Goal: Contribute content: Add original content to the website for others to see

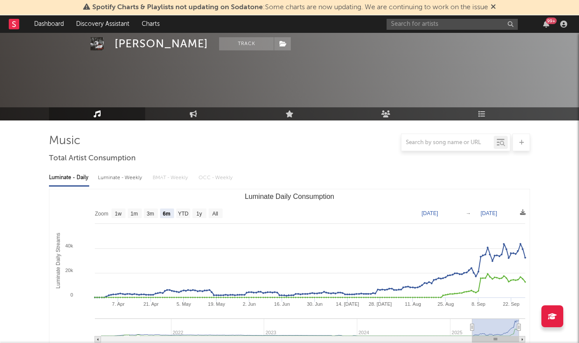
select select "6m"
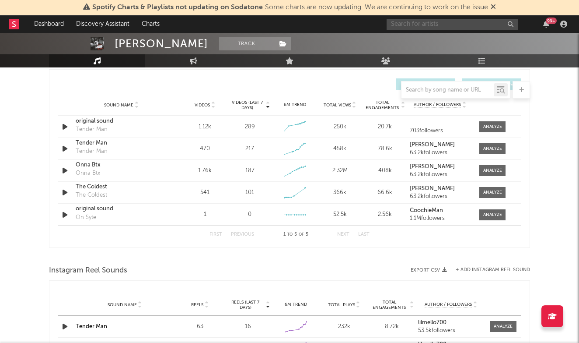
click at [426, 25] on input "text" at bounding box center [452, 24] width 131 height 11
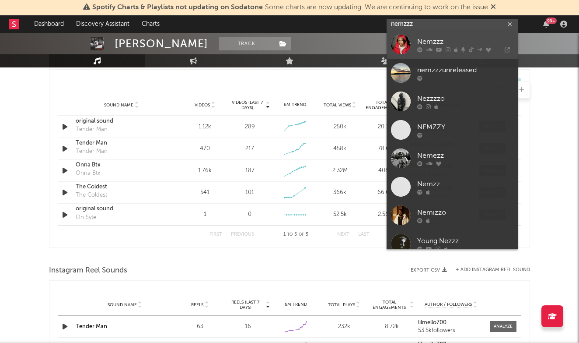
type input "nemzzz"
click at [429, 37] on div "Nemzzz" at bounding box center [465, 41] width 96 height 10
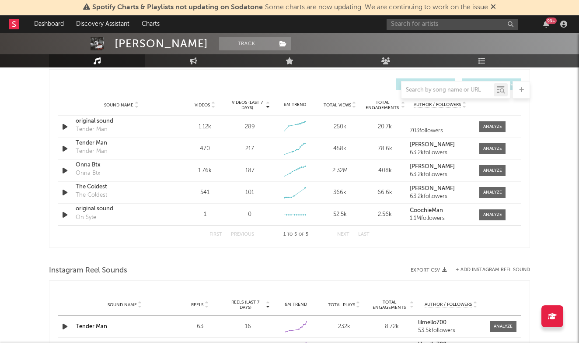
click at [431, 17] on div "99 +" at bounding box center [479, 23] width 184 height 17
click at [431, 25] on input "text" at bounding box center [452, 24] width 131 height 11
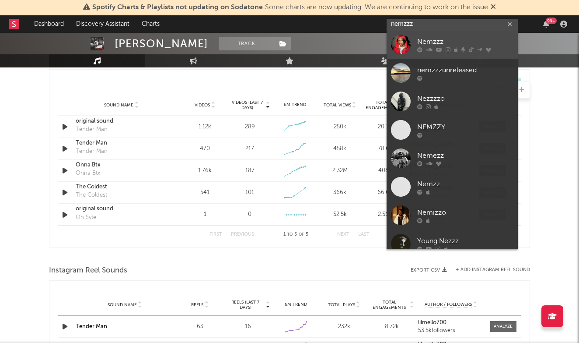
type input "nemzzz"
click at [431, 39] on div "Nemzzz" at bounding box center [465, 41] width 96 height 10
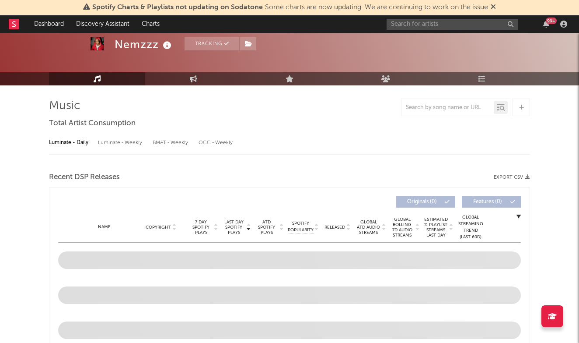
select select "6m"
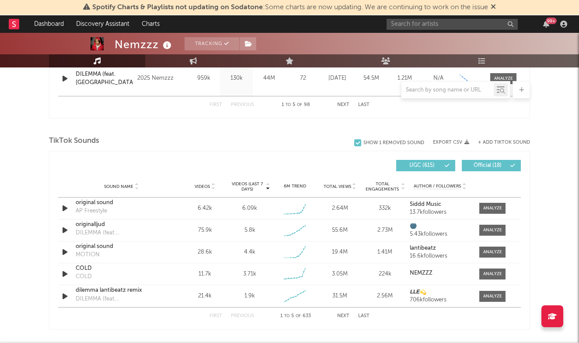
scroll to position [547, 0]
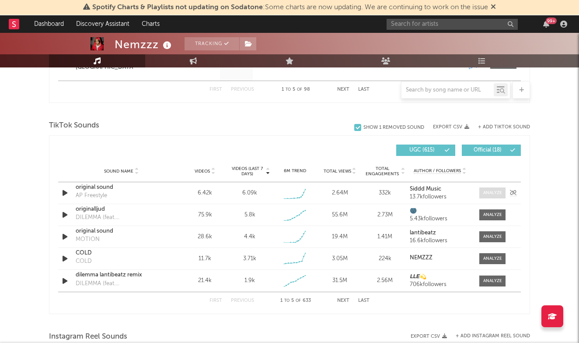
click at [498, 191] on div at bounding box center [492, 192] width 19 height 7
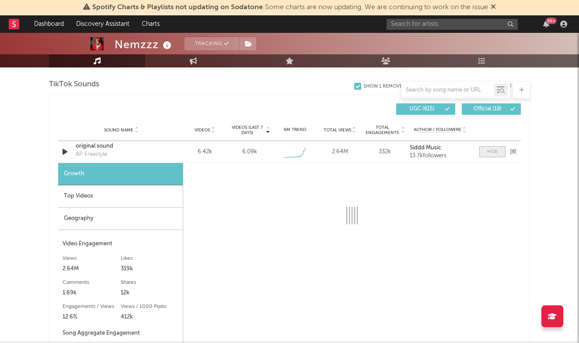
select select "1w"
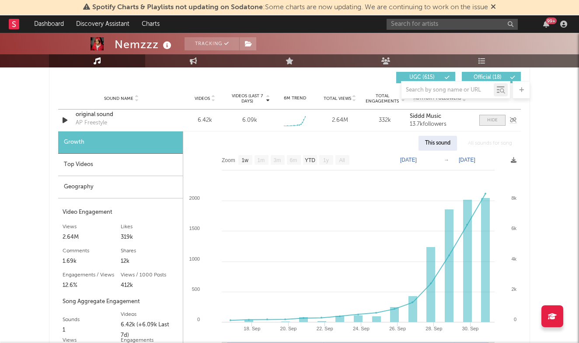
scroll to position [621, 0]
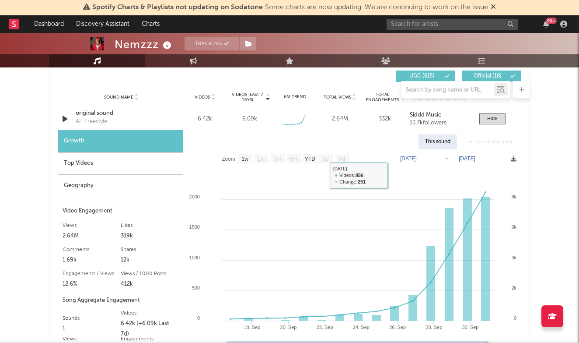
click at [97, 163] on div "Top Videos" at bounding box center [120, 163] width 125 height 22
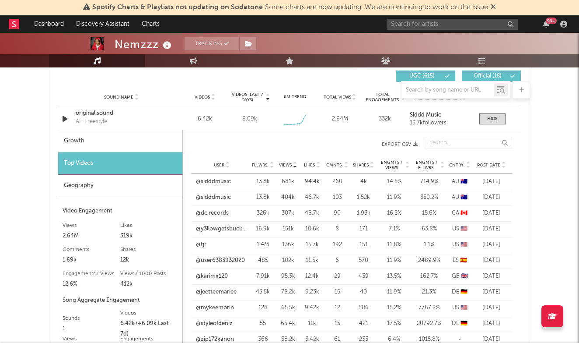
click at [494, 164] on span "Post Date" at bounding box center [488, 164] width 23 height 5
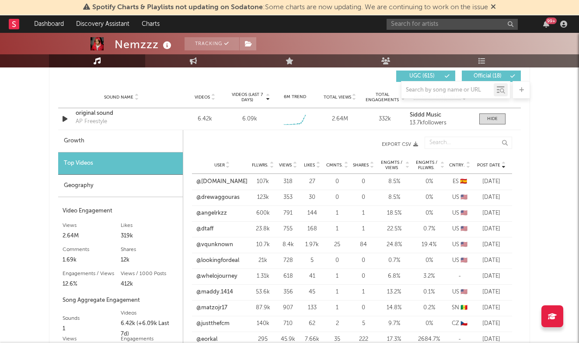
click at [265, 164] on span "Fllwrs." at bounding box center [260, 164] width 17 height 5
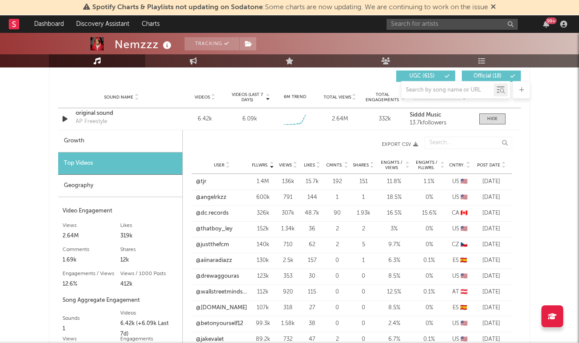
click at [291, 164] on span "Views" at bounding box center [285, 164] width 13 height 5
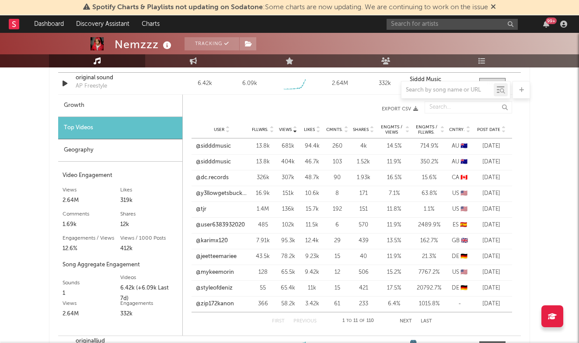
scroll to position [658, 0]
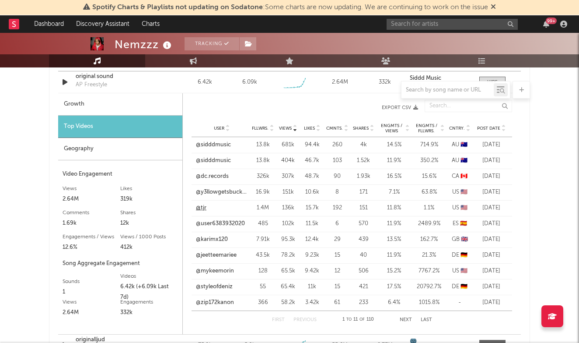
click at [202, 209] on link "@tjr" at bounding box center [201, 207] width 10 height 9
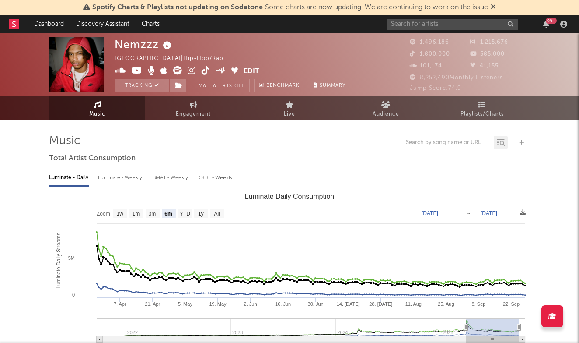
scroll to position [0, 0]
click at [463, 26] on input "text" at bounding box center [452, 24] width 131 height 11
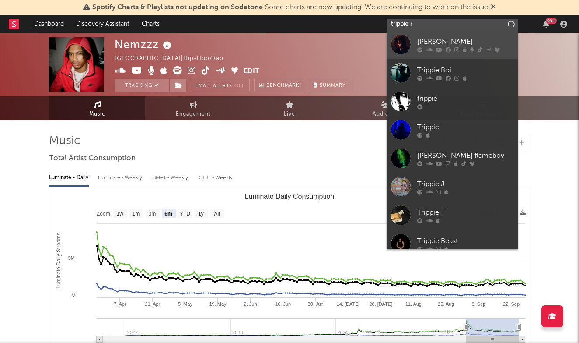
type input "trippie r"
click at [461, 41] on div "[PERSON_NAME]" at bounding box center [465, 41] width 96 height 10
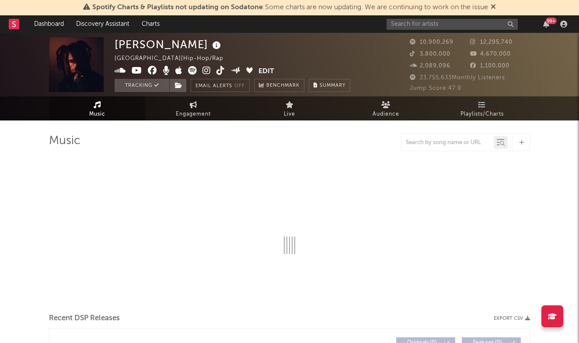
select select "6m"
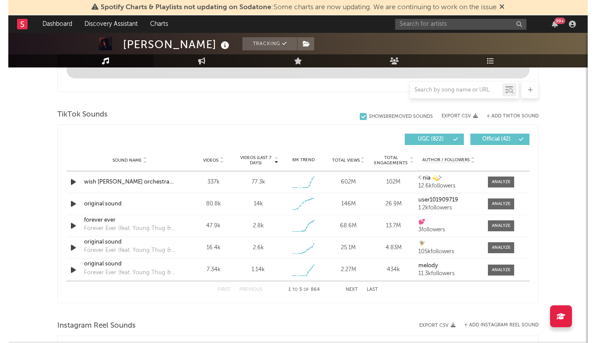
scroll to position [540, 0]
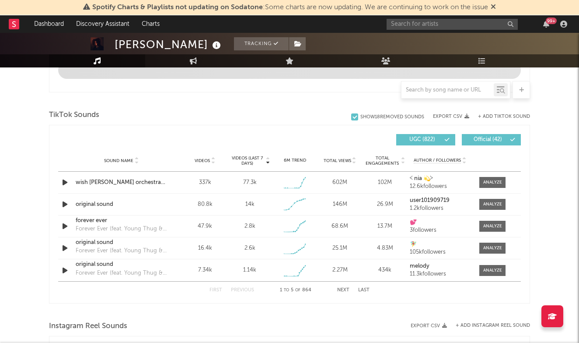
click at [488, 116] on button "+ Add TikTok Sound" at bounding box center [504, 116] width 52 height 5
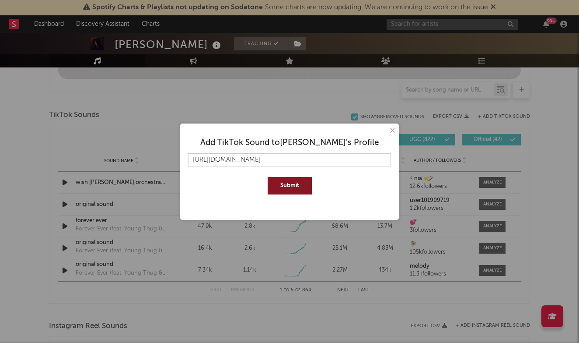
type input "[URL][DOMAIN_NAME]"
click at [279, 194] on div "Add TikTok Sound to [PERSON_NAME] 's Profile [URL][DOMAIN_NAME] Submit" at bounding box center [290, 163] width 210 height 70
click at [285, 188] on button "Submit" at bounding box center [290, 185] width 44 height 17
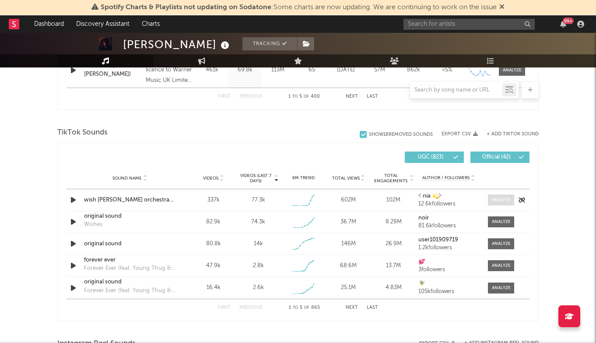
click at [496, 201] on div at bounding box center [501, 199] width 19 height 7
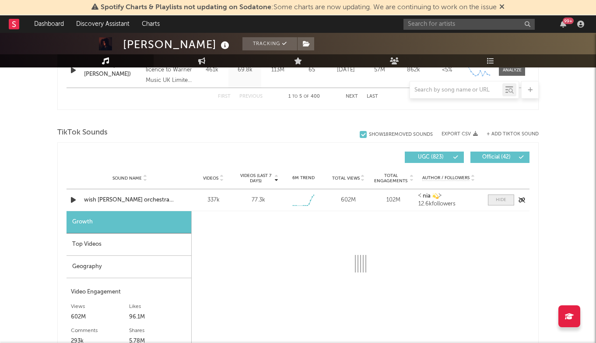
select select "1w"
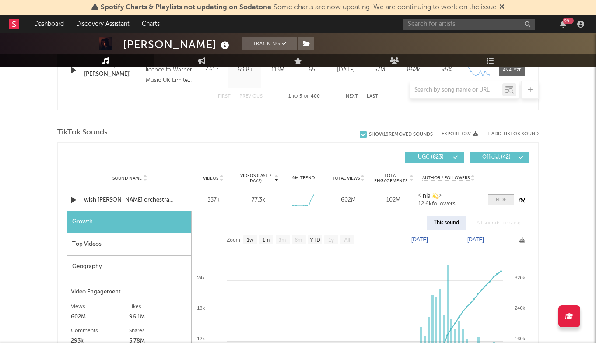
click at [496, 201] on div at bounding box center [501, 199] width 10 height 7
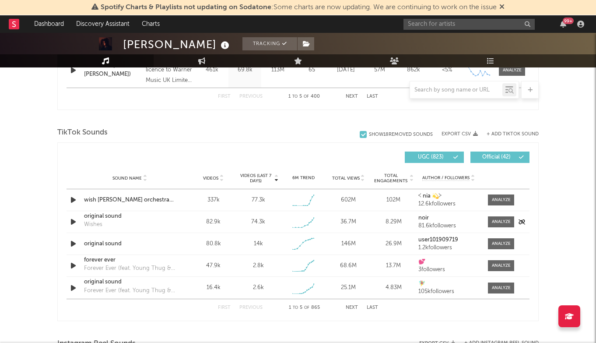
click at [493, 227] on div "Sound Name original sound Wishes Videos 82.9k Videos (last 7 days) 74.3k Weekly…" at bounding box center [297, 221] width 463 height 21
click at [497, 224] on div at bounding box center [501, 221] width 19 height 7
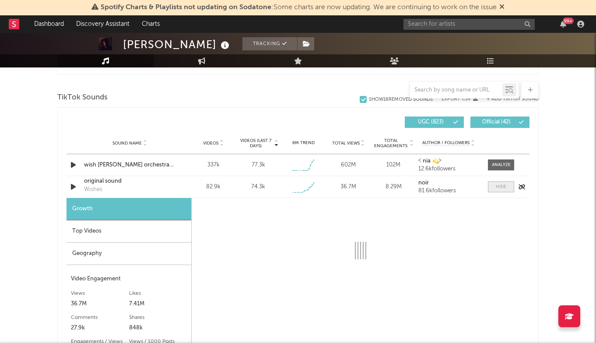
select select "1w"
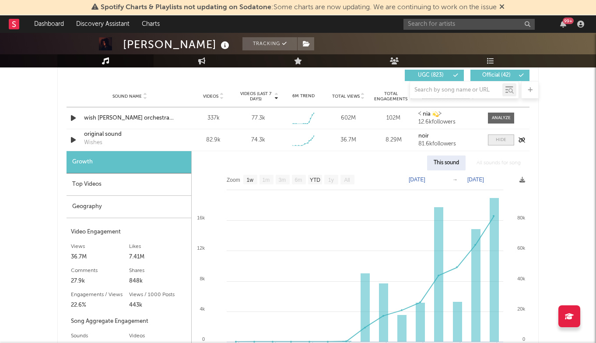
scroll to position [643, 0]
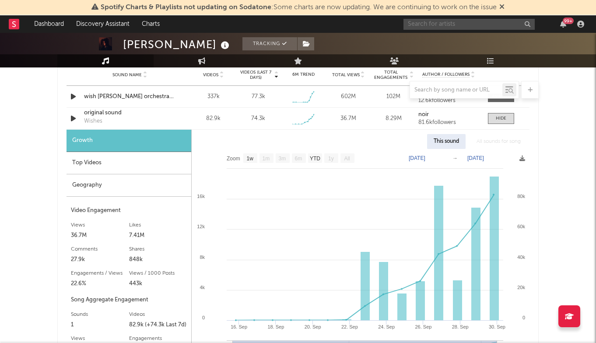
click at [441, 29] on input "text" at bounding box center [468, 24] width 131 height 11
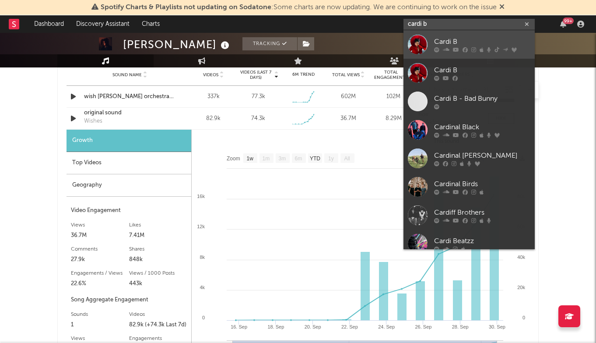
type input "cardi b"
click at [451, 35] on link "Cardi B" at bounding box center [468, 44] width 131 height 28
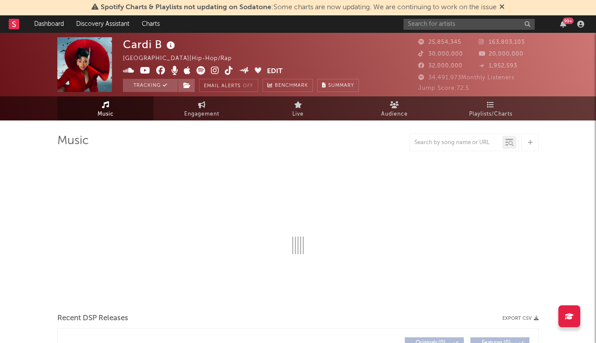
select select "6m"
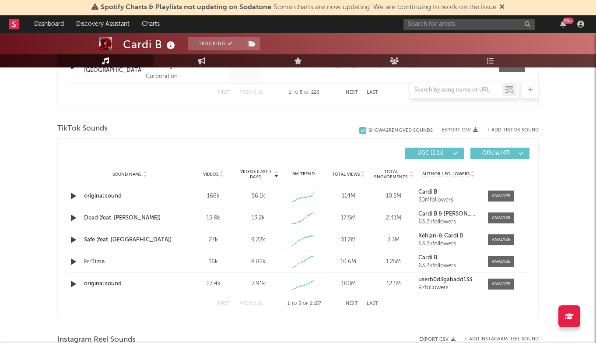
scroll to position [550, 0]
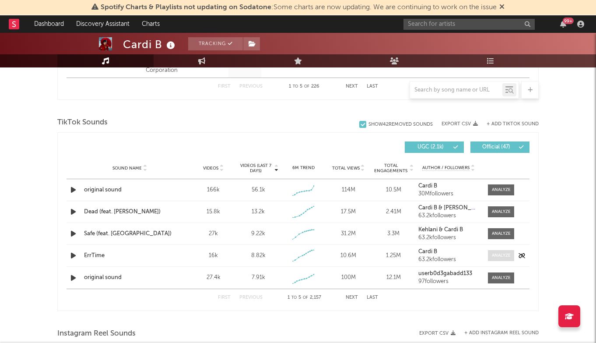
click at [506, 253] on div at bounding box center [501, 255] width 19 height 7
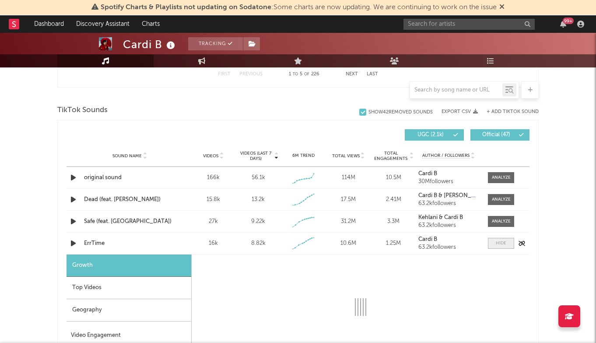
scroll to position [563, 0]
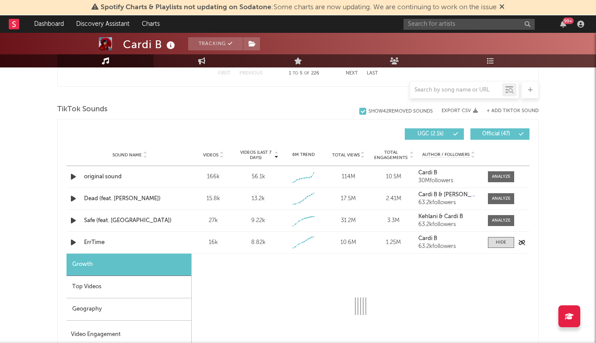
select select "1w"
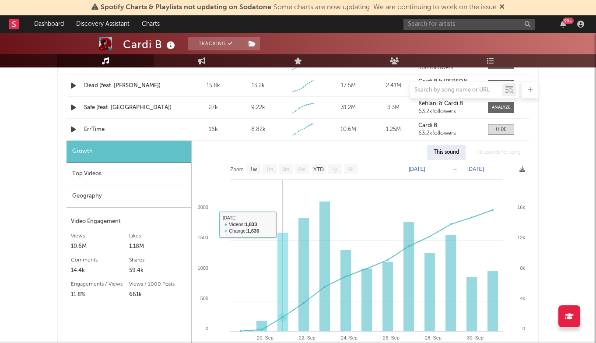
scroll to position [680, 0]
